Goal: Complete application form

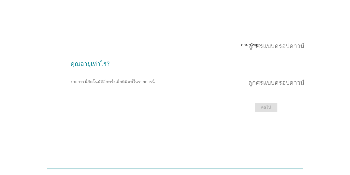
click at [257, 78] on input "รายการนี้อัตโนมัติอีกครั้งเพื่อตีพิมพ์ในรายการนี้" at bounding box center [171, 82] width 201 height 8
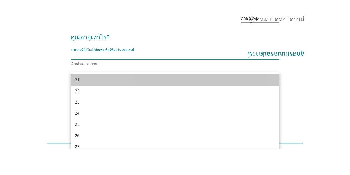
scroll to position [30, 0]
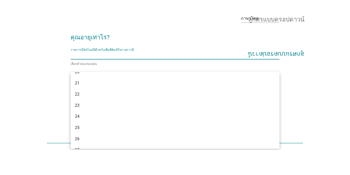
click at [222, 106] on div "21" at bounding box center [167, 109] width 184 height 6
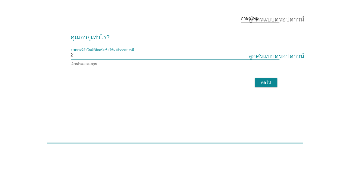
click at [273, 41] on font "ลูกศรแบบดรอปดาวน์" at bounding box center [276, 44] width 56 height 6
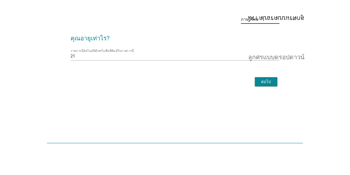
scroll to position [34, 0]
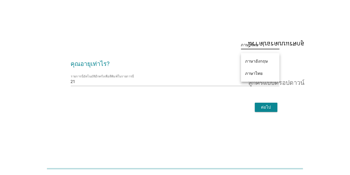
click at [260, 71] on font "ภาษาไทย" at bounding box center [253, 73] width 17 height 5
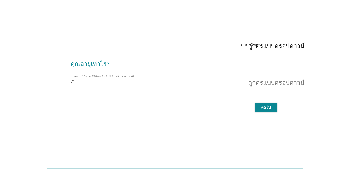
click at [268, 105] on font "ต่อไป" at bounding box center [266, 108] width 10 height 6
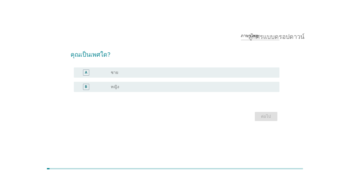
scroll to position [0, 0]
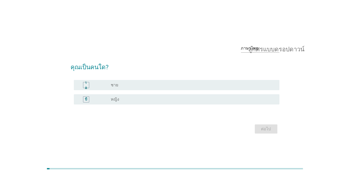
click at [227, 102] on div "ปุ่มวิทยุ[PERSON_NAME]เลือก หญิง" at bounding box center [191, 99] width 160 height 5
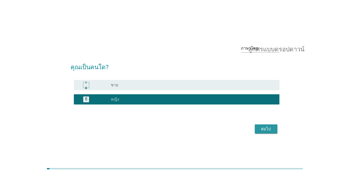
click at [267, 132] on font "ต่อไป" at bounding box center [266, 129] width 10 height 6
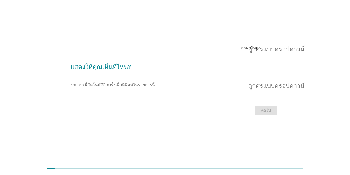
click at [270, 89] on input "รายการนี้อัตโนมัติอีกครั้งเพื่อตีพิมพ์ในรายการนี้" at bounding box center [171, 85] width 201 height 8
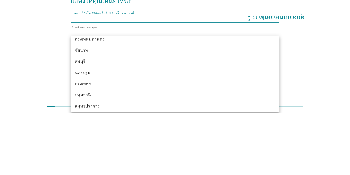
scroll to position [440, 0]
type input "ข"
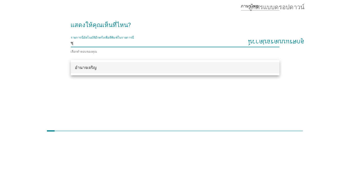
scroll to position [21, 0]
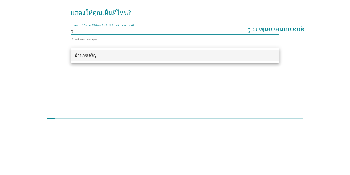
type input "ช"
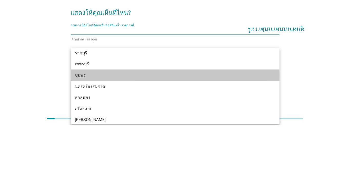
scroll to position [114, 0]
click at [97, 123] on div "ชุมพร" at bounding box center [167, 126] width 184 height 6
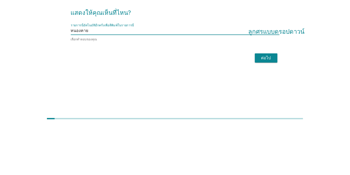
click at [211, 85] on div "รายการนี้อัตโนมัติอีกครั้งเพื่อตีพิมพ์ในรายการนี้ หนองคาย ลูกศรแบบดรอปดาวน์" at bounding box center [175, 81] width 209 height 8
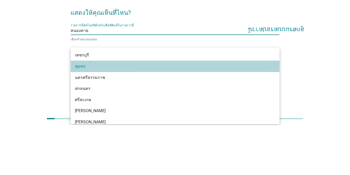
scroll to position [120, 0]
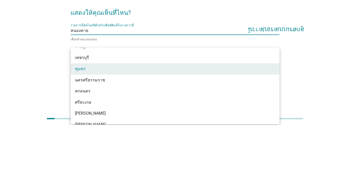
click at [194, 116] on div "ชุมพร" at bounding box center [167, 119] width 184 height 6
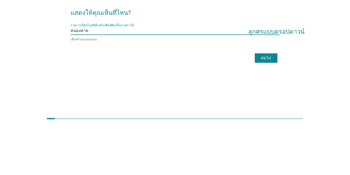
click at [205, 85] on input "รายการนี้อัตโนมัติอีกครั้งเพื่อตีพิมพ์ในรายการนี้" at bounding box center [180, 81] width 184 height 8
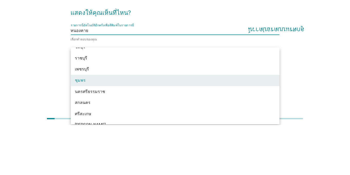
scroll to position [107, 0]
click at [195, 116] on div "เพชรบุรี" at bounding box center [175, 121] width 209 height 11
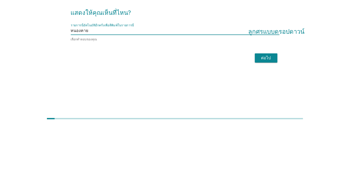
click at [203, 85] on input "รายการนี้อัตโนมัติอีกครั้งเพื่อตีพิมพ์ในรายการนี้" at bounding box center [180, 81] width 184 height 8
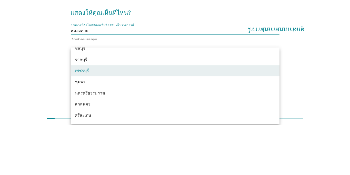
click at [198, 107] on div "ราชบุรี" at bounding box center [167, 110] width 184 height 6
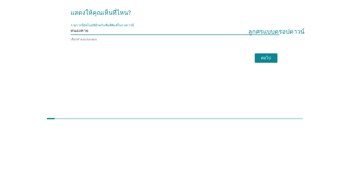
click at [271, 83] on input "รายการนี้อัตโนมัติอีกครั้งเพื่อตีพิมพ์ในรายการนี้" at bounding box center [180, 81] width 184 height 8
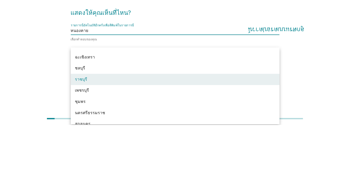
scroll to position [71, 0]
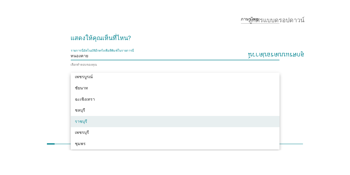
click at [270, 47] on font "ลูกศรแบบดรอปดาวน์" at bounding box center [276, 44] width 56 height 6
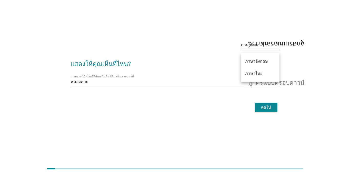
click at [259, 71] on font "ภาษาไทย" at bounding box center [253, 73] width 17 height 5
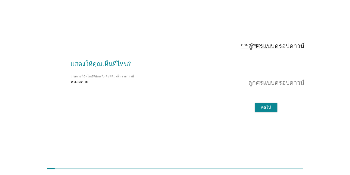
click at [259, 48] on font "ลูกศรแบบดรอปดาวน์" at bounding box center [276, 45] width 56 height 6
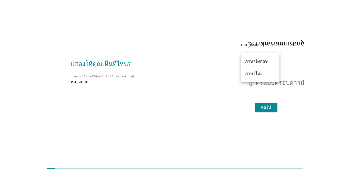
click at [253, 59] on font "ภาษาอังกฤษ" at bounding box center [256, 61] width 23 height 5
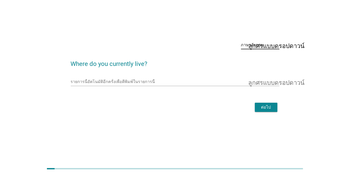
scroll to position [0, 0]
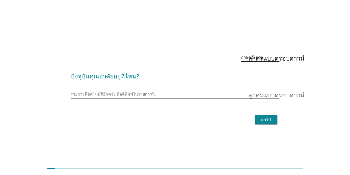
click at [211, 99] on div "รายการนี้อัตโนมัติอีกครั้งเพื่อตีพิมพ์ในรายการนี้ ลูกศรแบบดรอปดาวน์" at bounding box center [175, 94] width 209 height 8
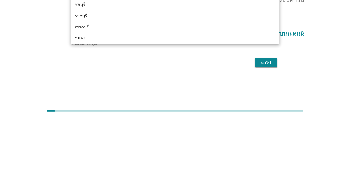
click at [202, 98] on input "This is an auto complete list, type anything" at bounding box center [171, 93] width 201 height 8
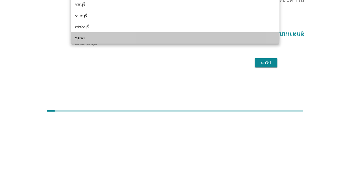
click at [208, 98] on div "ชุมพร" at bounding box center [167, 96] width 184 height 6
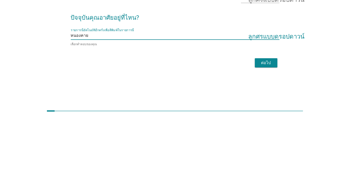
click at [234, 98] on input "This is an auto complete list, type anything" at bounding box center [180, 93] width 184 height 8
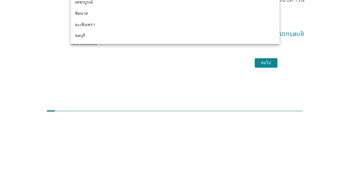
scroll to position [39, 0]
click at [221, 85] on div "ฉะเชิงเทรา" at bounding box center [167, 83] width 184 height 6
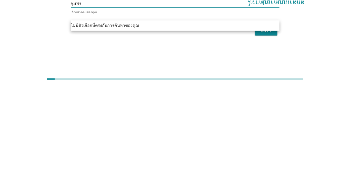
type input "ชุมพร"
click at [261, 123] on font "ต่อไป" at bounding box center [266, 120] width 10 height 5
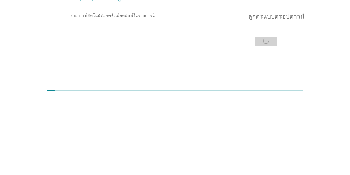
scroll to position [1, 0]
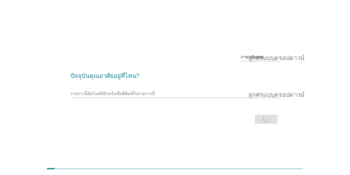
click at [76, 98] on input "This is an auto complete list, type anything" at bounding box center [171, 94] width 201 height 8
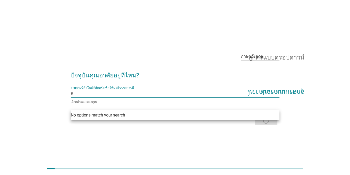
scroll to position [0, 0]
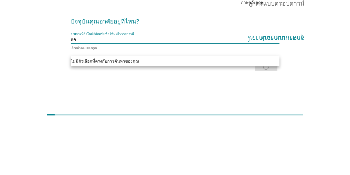
type input "น"
type input "[PERSON_NAME]"
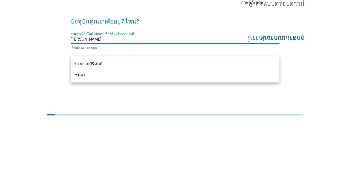
click at [211, 126] on div "ชุมพร" at bounding box center [175, 129] width 209 height 11
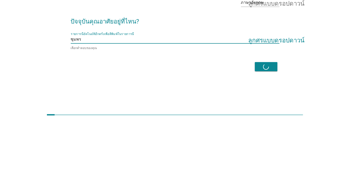
click at [268, 127] on div "ต่อไป" at bounding box center [175, 121] width 209 height 12
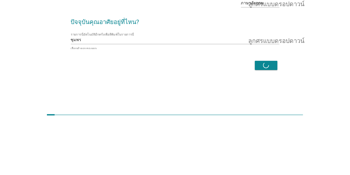
scroll to position [1, 0]
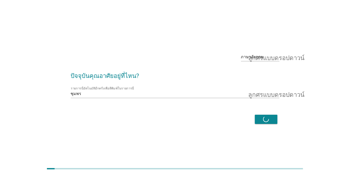
click at [266, 126] on div "ต่อไป" at bounding box center [175, 119] width 209 height 12
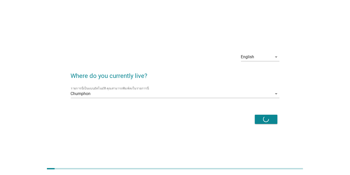
click at [270, 61] on div "English" at bounding box center [256, 57] width 31 height 8
click at [255, 87] on div "ภาษาไทย" at bounding box center [260, 86] width 30 height 6
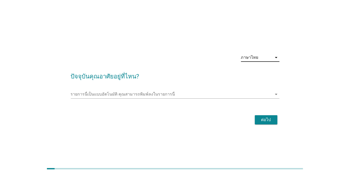
click at [252, 99] on input "รายการนี้เป็นแบบอัตโนมัติ คุณสามารถพิมพ์ลงในรายการนี้" at bounding box center [171, 94] width 201 height 8
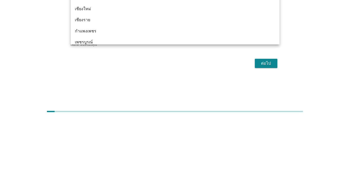
type input "ชุม"
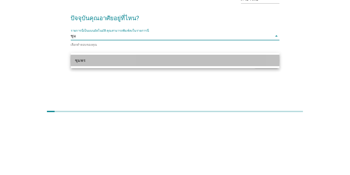
click at [148, 116] on div "ชุมพร" at bounding box center [167, 118] width 184 height 6
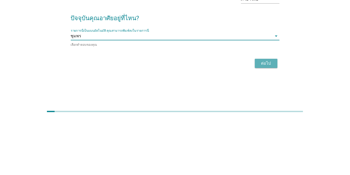
click at [270, 124] on div "ต่อไป" at bounding box center [266, 121] width 14 height 6
